Goal: Information Seeking & Learning: Learn about a topic

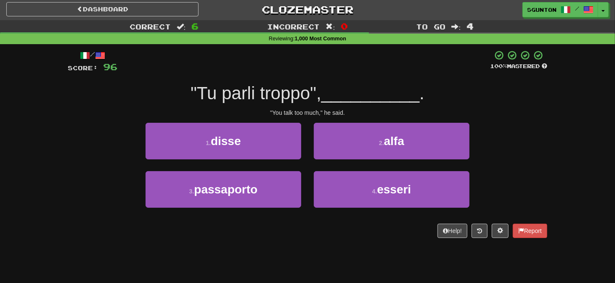
scroll to position [2, 0]
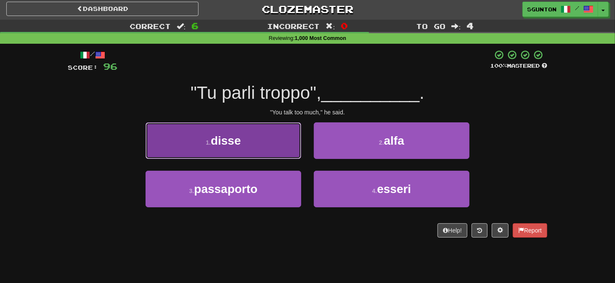
click at [279, 148] on button "1 . disse" at bounding box center [223, 140] width 156 height 37
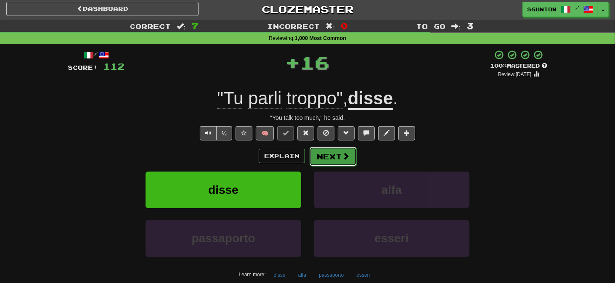
click at [324, 154] on button "Next" at bounding box center [332, 156] width 47 height 19
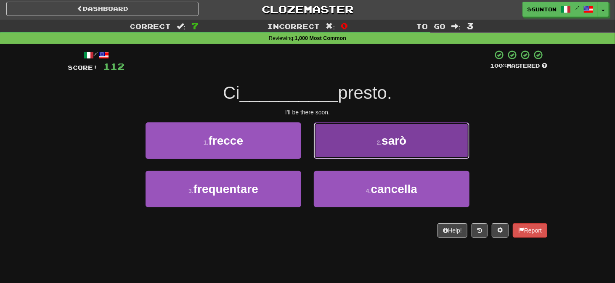
click at [324, 143] on button "2 . [GEOGRAPHIC_DATA]" at bounding box center [392, 140] width 156 height 37
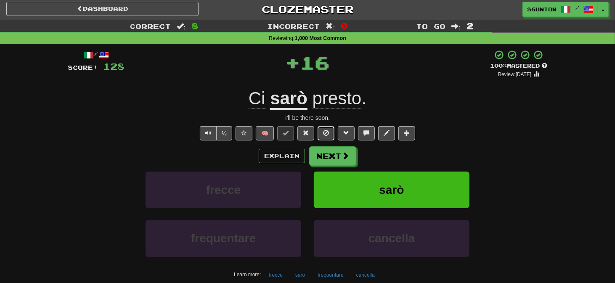
click at [325, 133] on span at bounding box center [326, 133] width 6 height 6
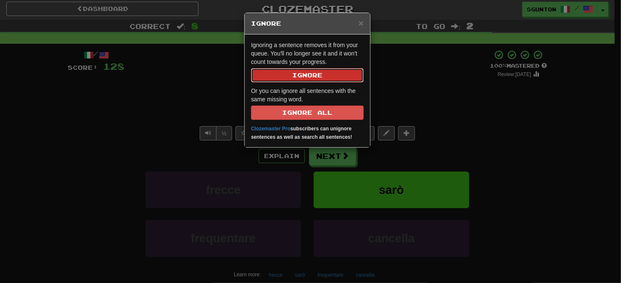
click at [304, 71] on button "Ignore" at bounding box center [307, 75] width 113 height 14
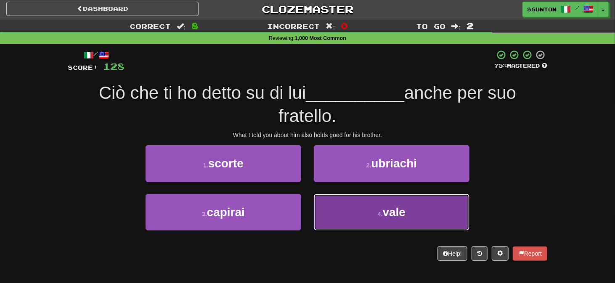
click at [323, 199] on button "4 . vale" at bounding box center [392, 212] width 156 height 37
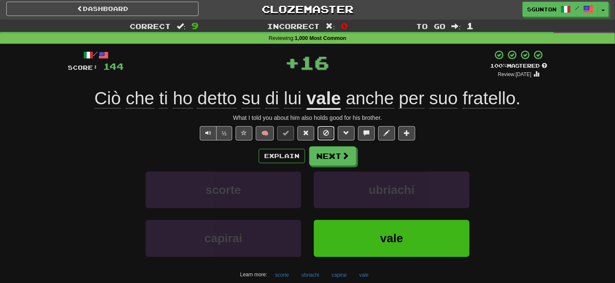
click at [329, 133] on span at bounding box center [326, 133] width 6 height 6
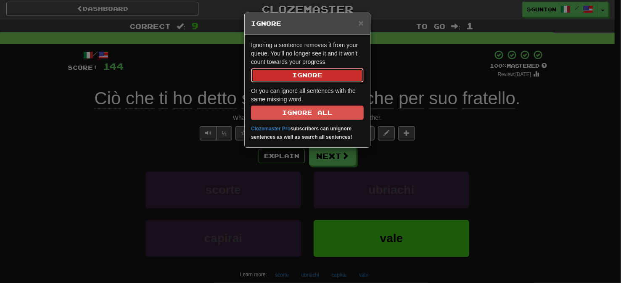
click at [310, 71] on button "Ignore" at bounding box center [307, 75] width 113 height 14
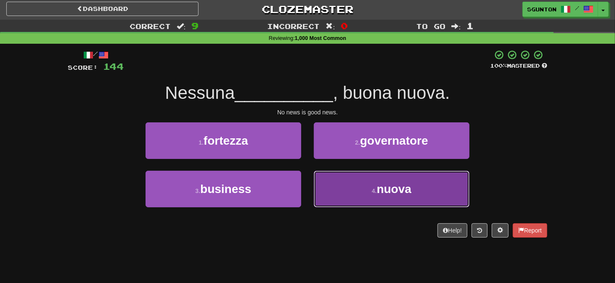
click at [342, 193] on button "4 . nuova" at bounding box center [392, 189] width 156 height 37
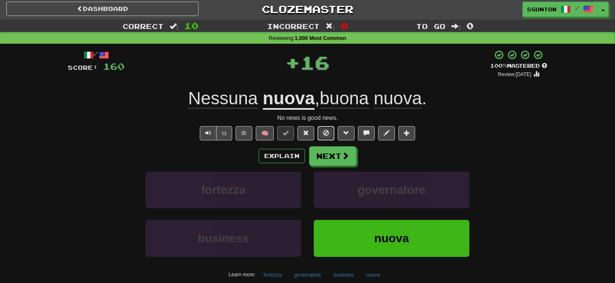
click at [331, 135] on button at bounding box center [325, 133] width 17 height 14
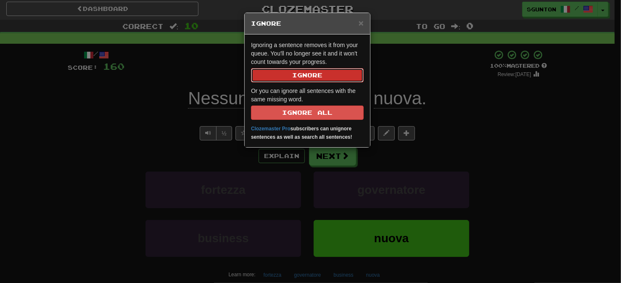
click at [317, 77] on button "Ignore" at bounding box center [307, 75] width 113 height 14
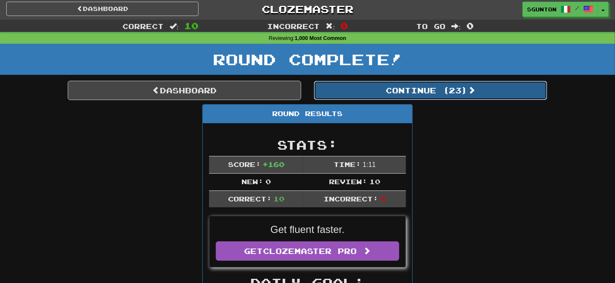
click at [353, 90] on button "Continue ( 23 )" at bounding box center [430, 90] width 233 height 19
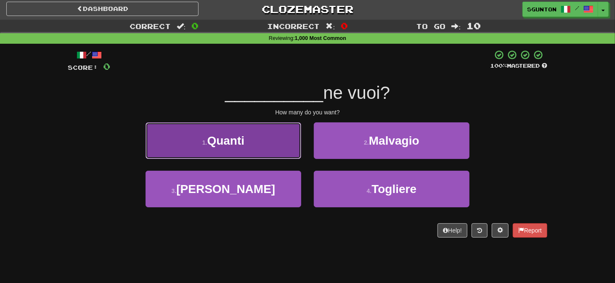
click at [290, 149] on button "1 . Quanti" at bounding box center [223, 140] width 156 height 37
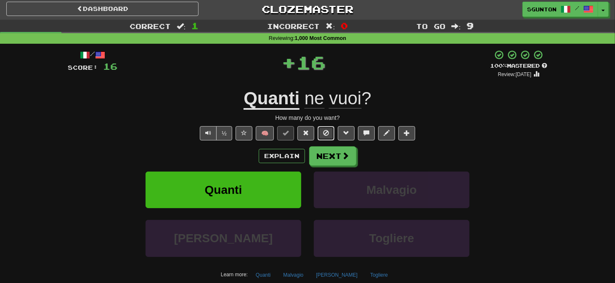
click at [322, 129] on button at bounding box center [325, 133] width 17 height 14
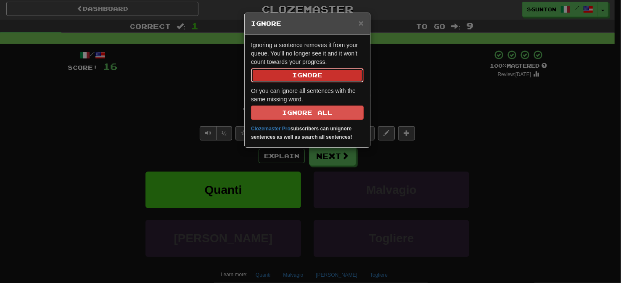
click at [320, 78] on button "Ignore" at bounding box center [307, 75] width 113 height 14
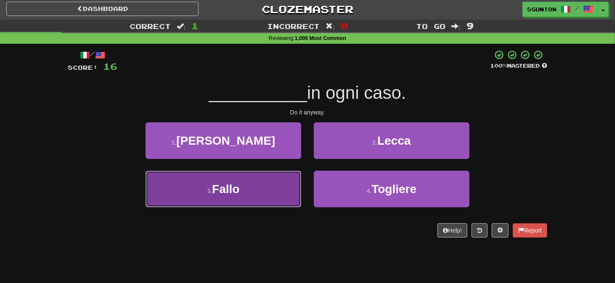
click at [282, 183] on button "3 . Fallo" at bounding box center [223, 189] width 156 height 37
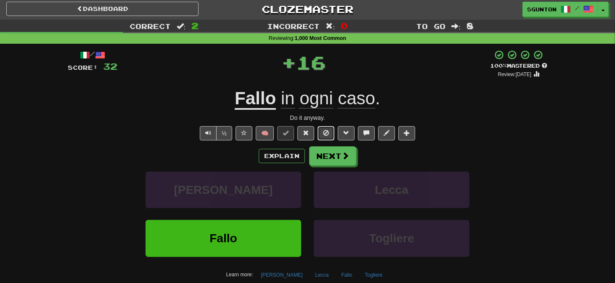
click at [323, 130] on span at bounding box center [326, 133] width 6 height 6
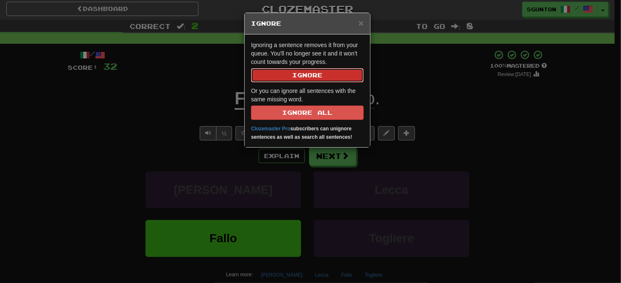
click at [326, 79] on button "Ignore" at bounding box center [307, 75] width 113 height 14
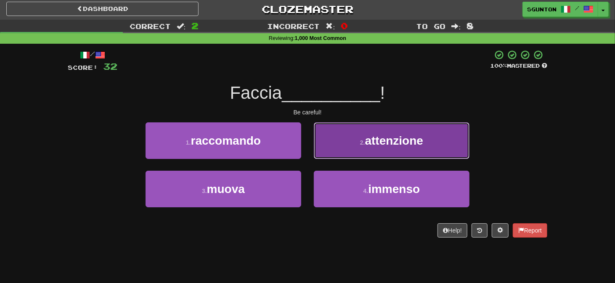
click at [324, 142] on button "2 . attenzione" at bounding box center [392, 140] width 156 height 37
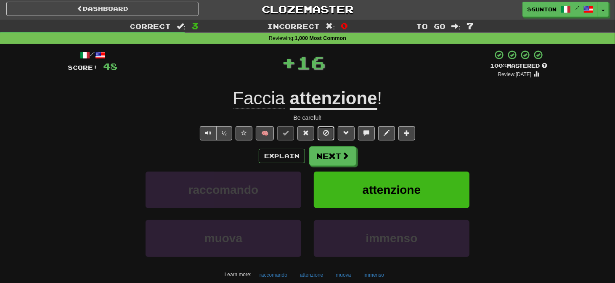
click at [325, 136] on span at bounding box center [326, 133] width 6 height 6
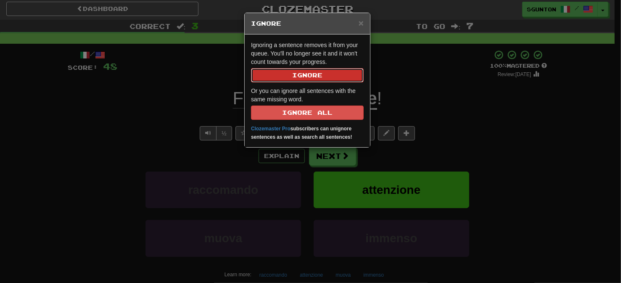
click at [324, 76] on button "Ignore" at bounding box center [307, 75] width 113 height 14
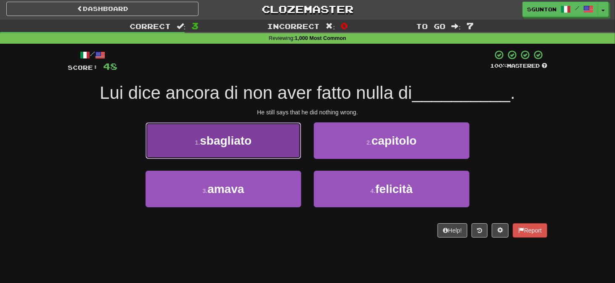
click at [292, 142] on button "1 . sbagliato" at bounding box center [223, 140] width 156 height 37
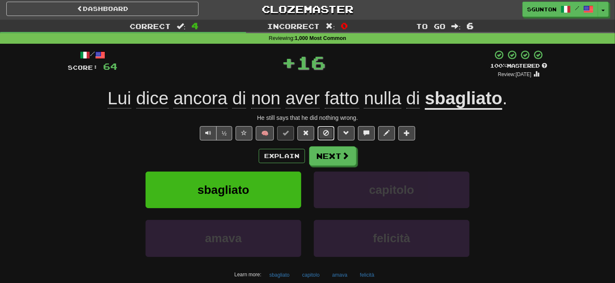
click at [324, 129] on button at bounding box center [325, 133] width 17 height 14
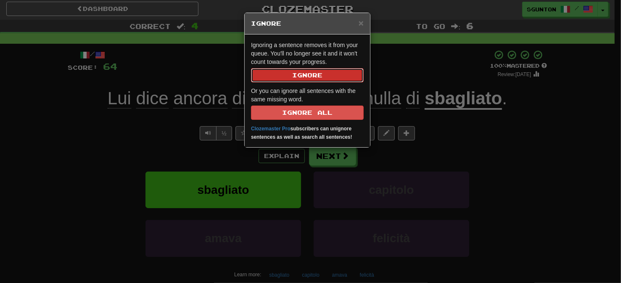
click at [322, 75] on button "Ignore" at bounding box center [307, 75] width 113 height 14
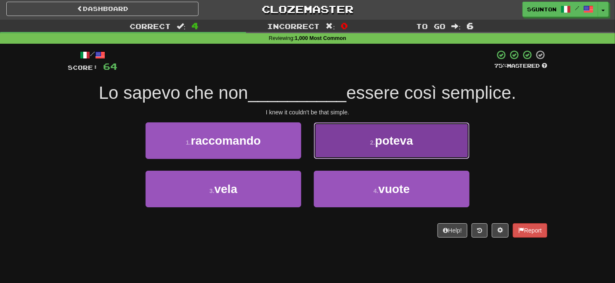
click at [324, 141] on button "2 . poteva" at bounding box center [392, 140] width 156 height 37
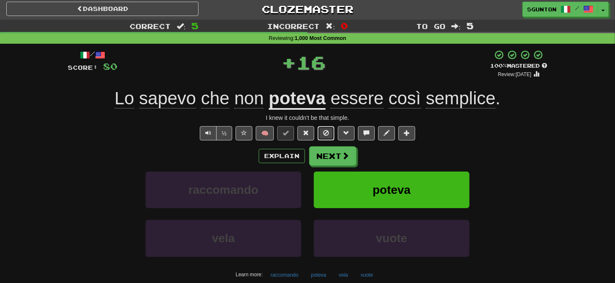
click at [325, 130] on span at bounding box center [326, 133] width 6 height 6
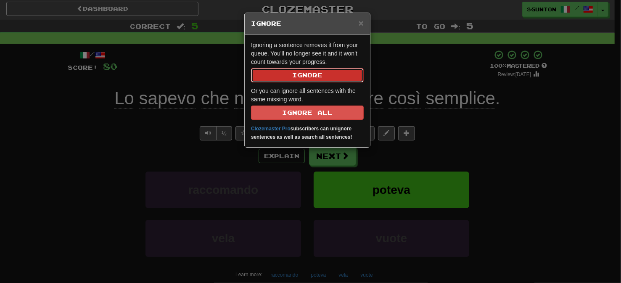
click at [309, 74] on button "Ignore" at bounding box center [307, 75] width 113 height 14
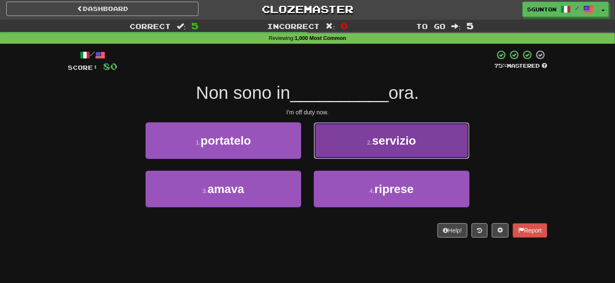
click at [327, 143] on button "2 . servizio" at bounding box center [392, 140] width 156 height 37
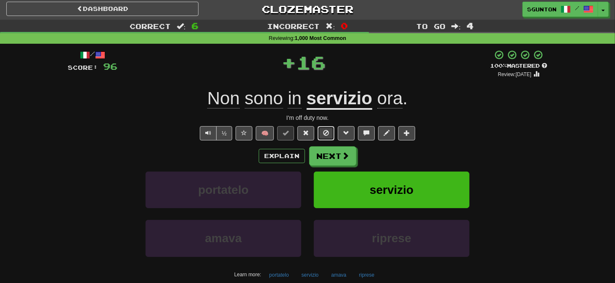
click at [327, 135] on span at bounding box center [326, 133] width 6 height 6
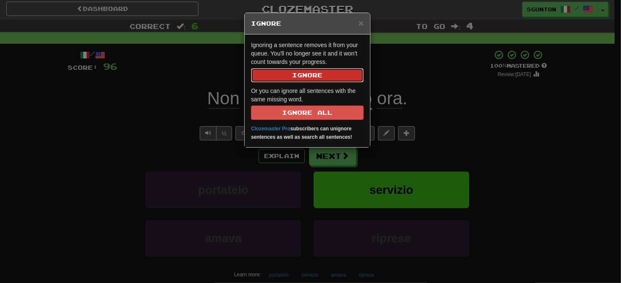
click at [325, 79] on button "Ignore" at bounding box center [307, 75] width 113 height 14
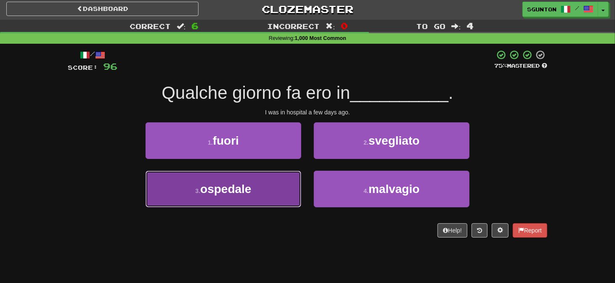
click at [294, 175] on button "3 . ospedale" at bounding box center [223, 189] width 156 height 37
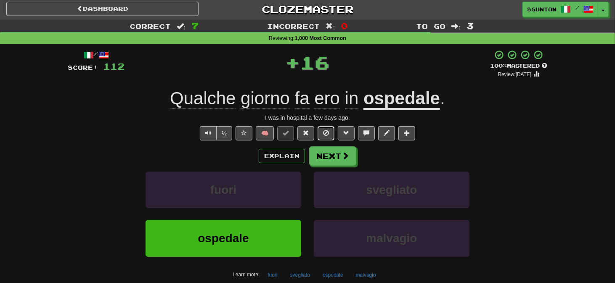
click at [323, 135] on span at bounding box center [326, 133] width 6 height 6
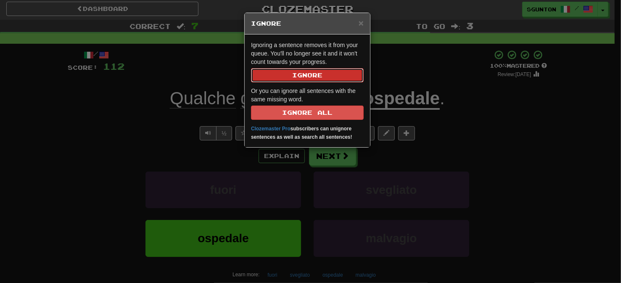
click at [319, 76] on button "Ignore" at bounding box center [307, 75] width 113 height 14
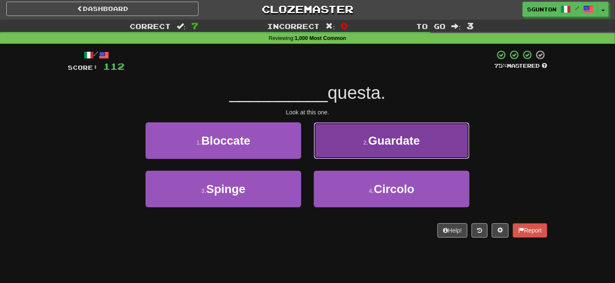
click at [319, 135] on button "2 . [GEOGRAPHIC_DATA]" at bounding box center [392, 140] width 156 height 37
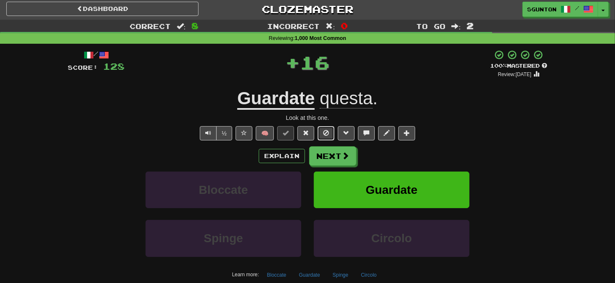
click at [321, 132] on button at bounding box center [325, 133] width 17 height 14
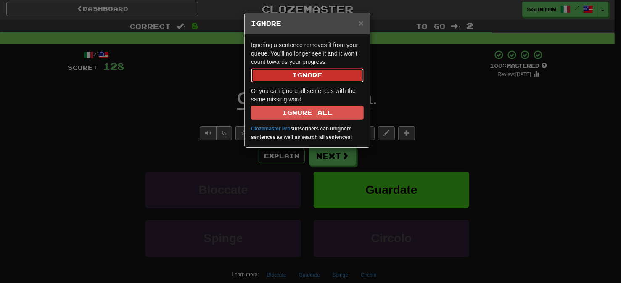
click at [319, 77] on button "Ignore" at bounding box center [307, 75] width 113 height 14
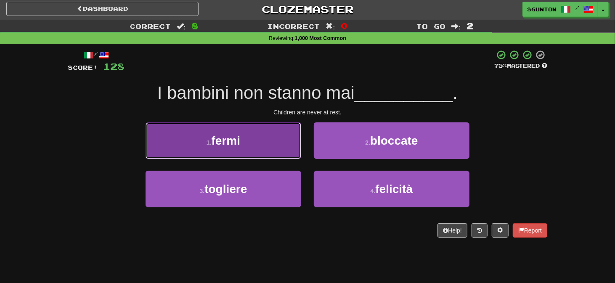
click at [292, 144] on button "1 . fermi" at bounding box center [223, 140] width 156 height 37
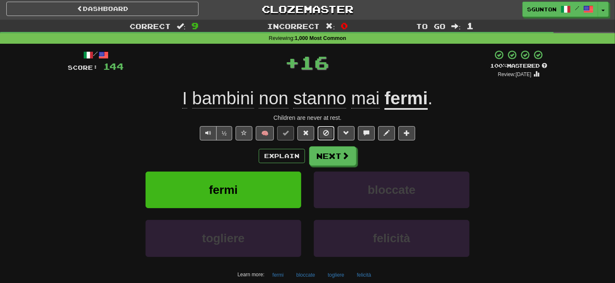
click at [328, 130] on span at bounding box center [326, 133] width 6 height 6
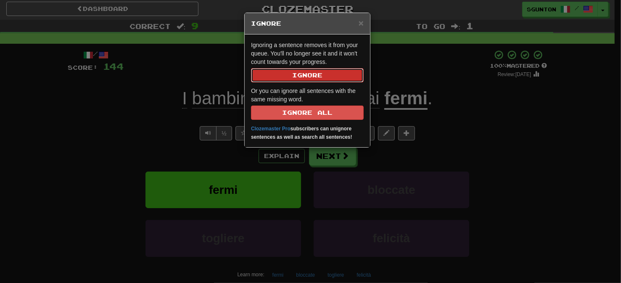
click at [319, 75] on button "Ignore" at bounding box center [307, 75] width 113 height 14
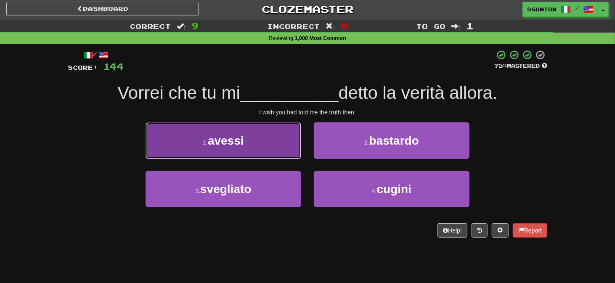
click at [285, 135] on button "1 . avessi" at bounding box center [223, 140] width 156 height 37
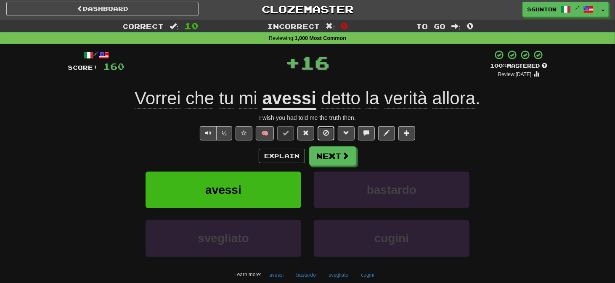
click at [321, 127] on button at bounding box center [325, 133] width 17 height 14
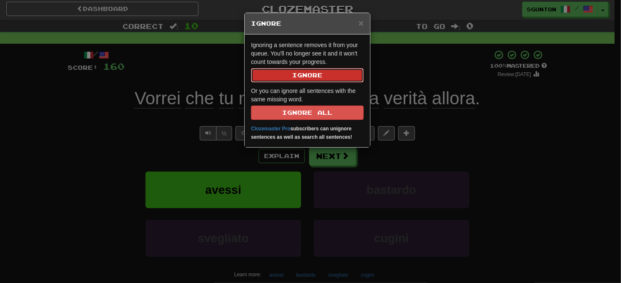
click at [324, 76] on button "Ignore" at bounding box center [307, 75] width 113 height 14
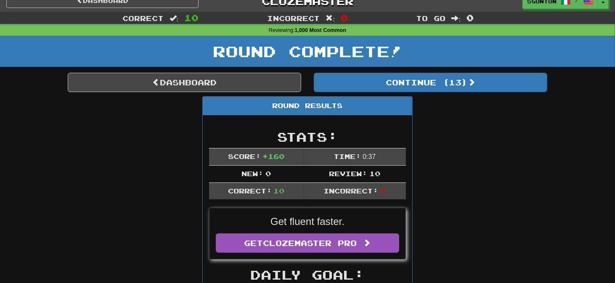
scroll to position [0, 0]
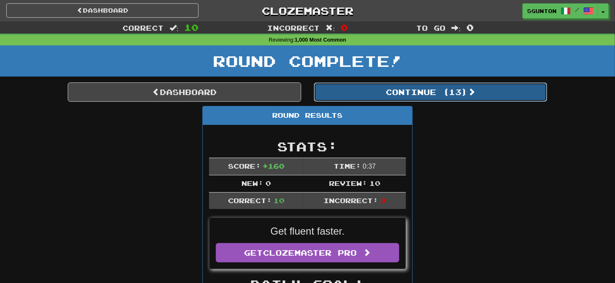
click at [356, 94] on button "Continue ( 13 )" at bounding box center [430, 91] width 233 height 19
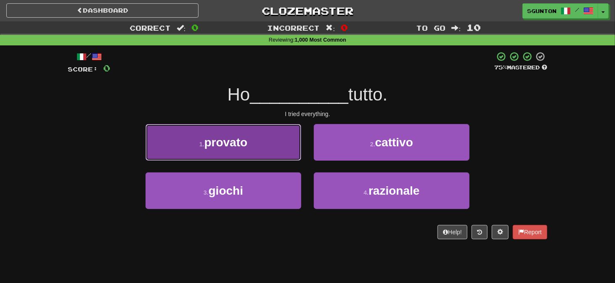
click at [296, 149] on button "1 . provato" at bounding box center [223, 142] width 156 height 37
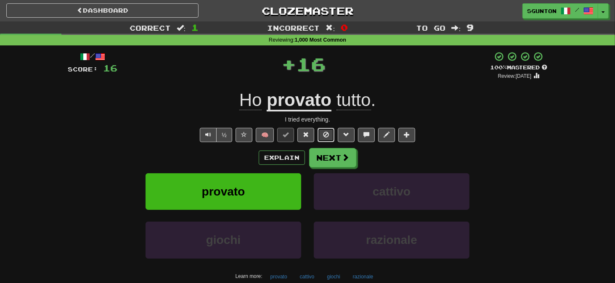
click at [323, 132] on span at bounding box center [326, 135] width 6 height 6
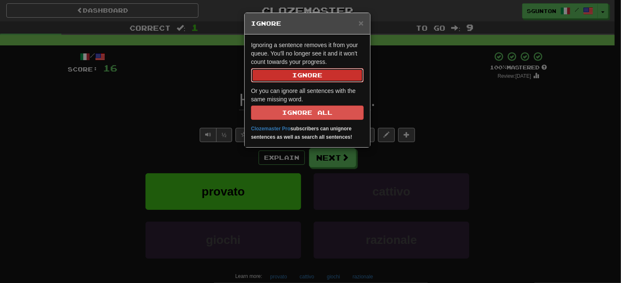
click at [321, 80] on button "Ignore" at bounding box center [307, 75] width 113 height 14
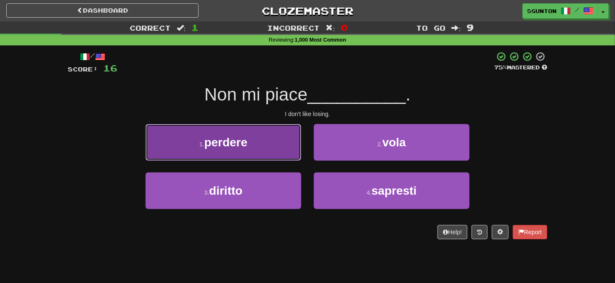
click at [283, 143] on button "1 . perdere" at bounding box center [223, 142] width 156 height 37
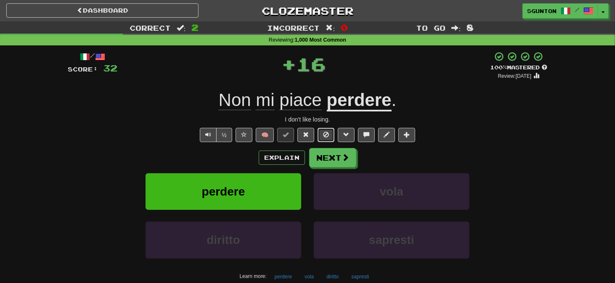
click at [324, 129] on button at bounding box center [325, 135] width 17 height 14
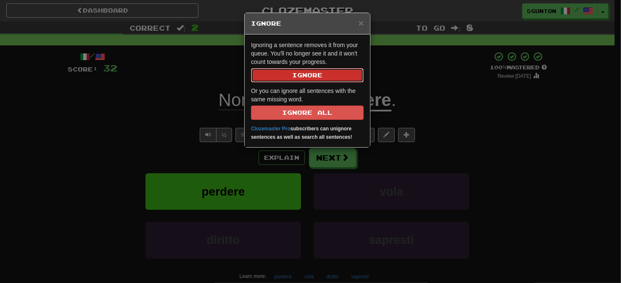
click at [327, 78] on button "Ignore" at bounding box center [307, 75] width 113 height 14
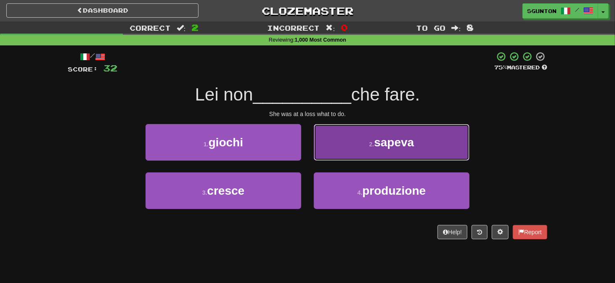
click at [328, 142] on button "2 . sapeva" at bounding box center [392, 142] width 156 height 37
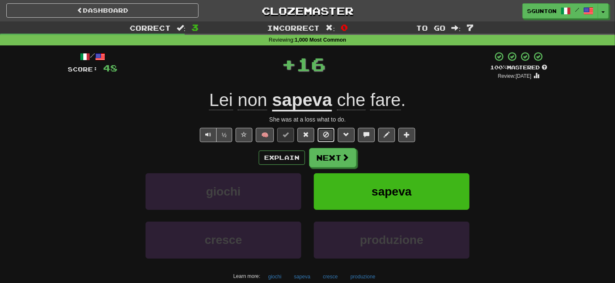
click at [332, 135] on button at bounding box center [325, 135] width 17 height 14
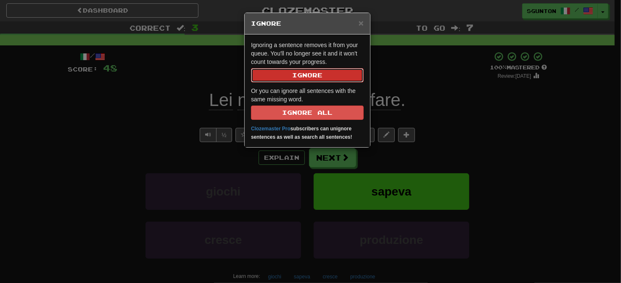
click at [316, 69] on button "Ignore" at bounding box center [307, 75] width 113 height 14
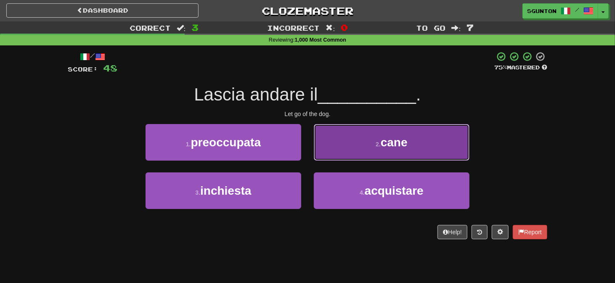
click at [317, 130] on button "2 . cane" at bounding box center [392, 142] width 156 height 37
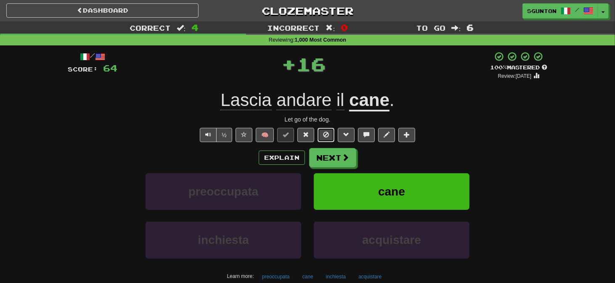
click at [323, 129] on button at bounding box center [325, 135] width 17 height 14
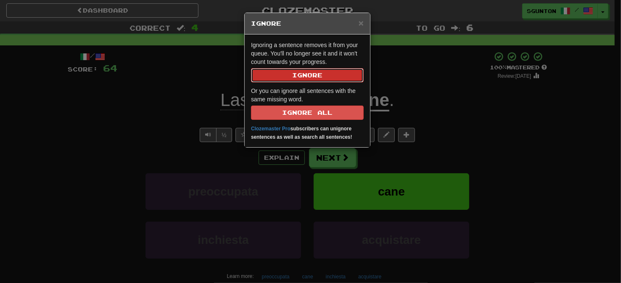
click at [329, 79] on button "Ignore" at bounding box center [307, 75] width 113 height 14
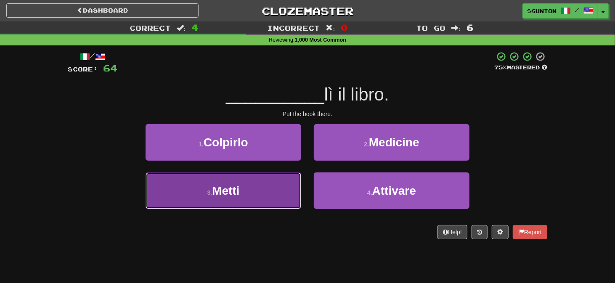
click at [291, 183] on button "3 . Metti" at bounding box center [223, 190] width 156 height 37
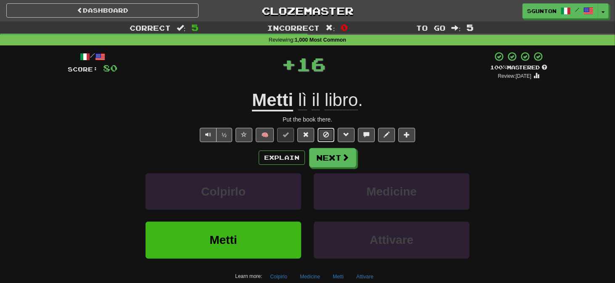
click at [324, 130] on button at bounding box center [325, 135] width 17 height 14
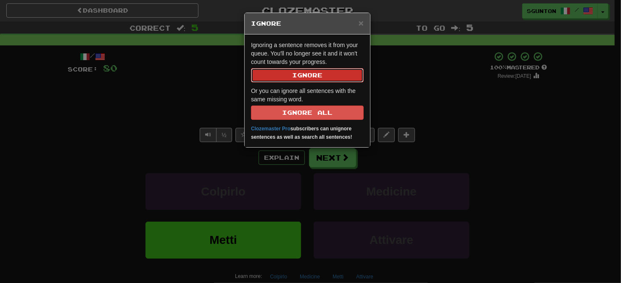
click at [316, 78] on button "Ignore" at bounding box center [307, 75] width 113 height 14
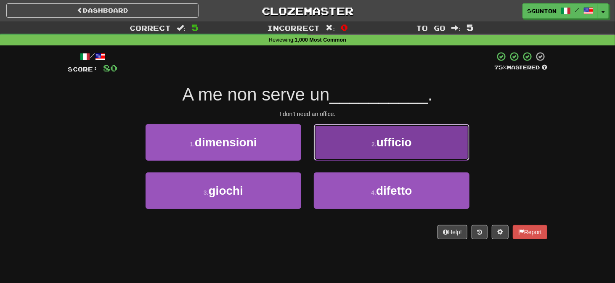
click at [319, 138] on button "2 . ufficio" at bounding box center [392, 142] width 156 height 37
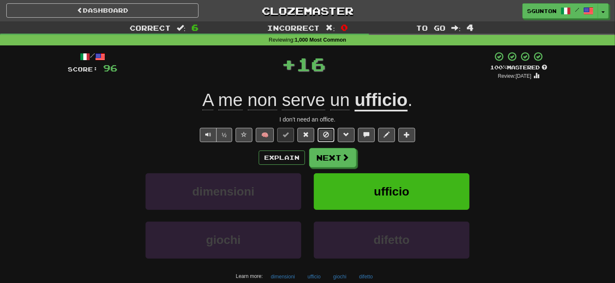
click at [321, 136] on button at bounding box center [325, 135] width 17 height 14
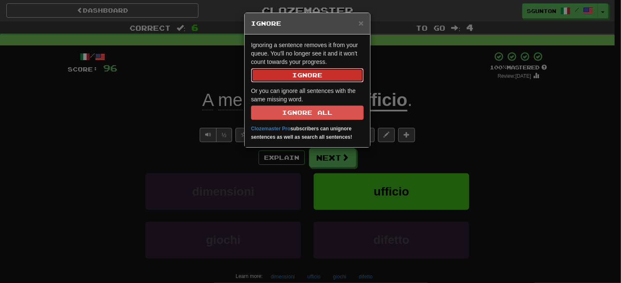
click at [326, 77] on button "Ignore" at bounding box center [307, 75] width 113 height 14
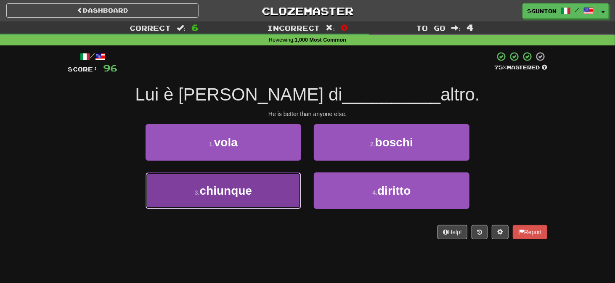
click at [284, 172] on button "3 . chiunque" at bounding box center [223, 190] width 156 height 37
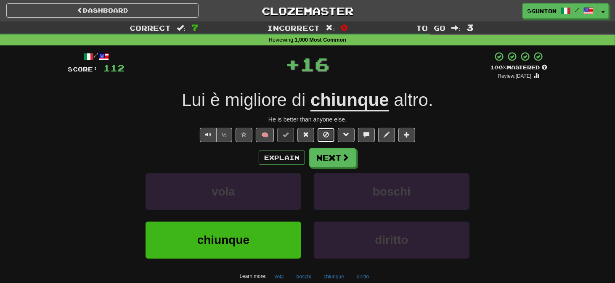
click at [326, 133] on span at bounding box center [326, 135] width 6 height 6
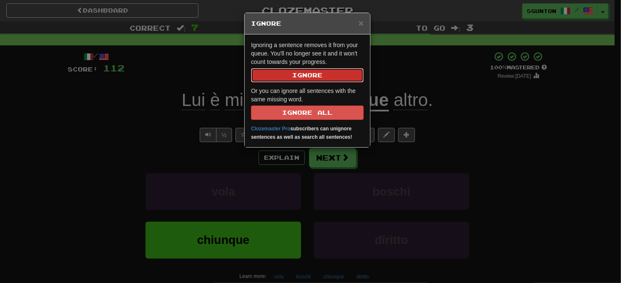
click at [322, 77] on button "Ignore" at bounding box center [307, 75] width 113 height 14
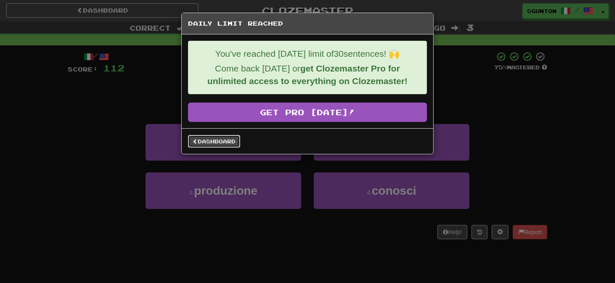
click at [236, 142] on link "Dashboard" at bounding box center [214, 141] width 52 height 13
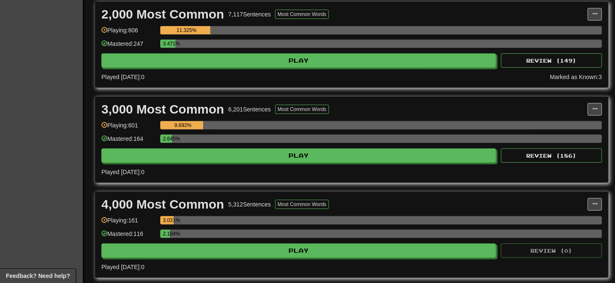
scroll to position [209, 0]
